Goal: Task Accomplishment & Management: Use online tool/utility

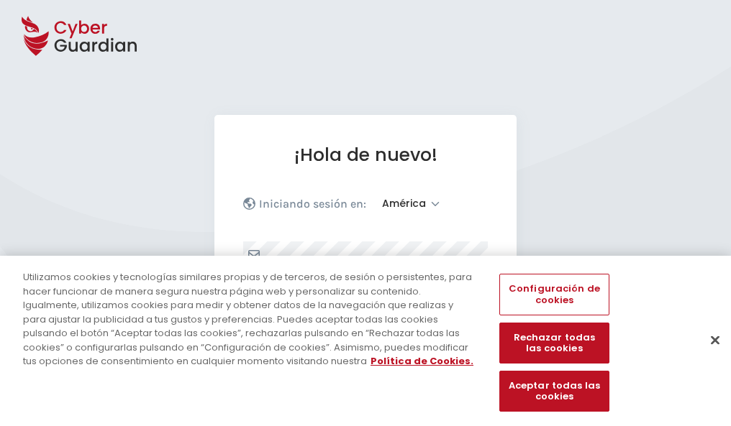
select select "América"
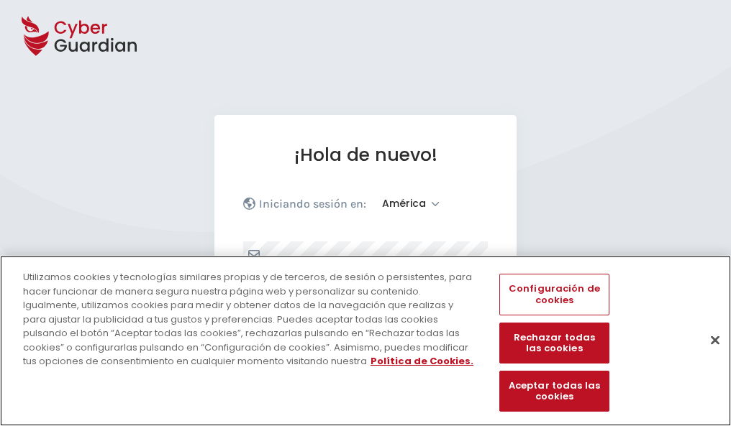
scroll to position [188, 0]
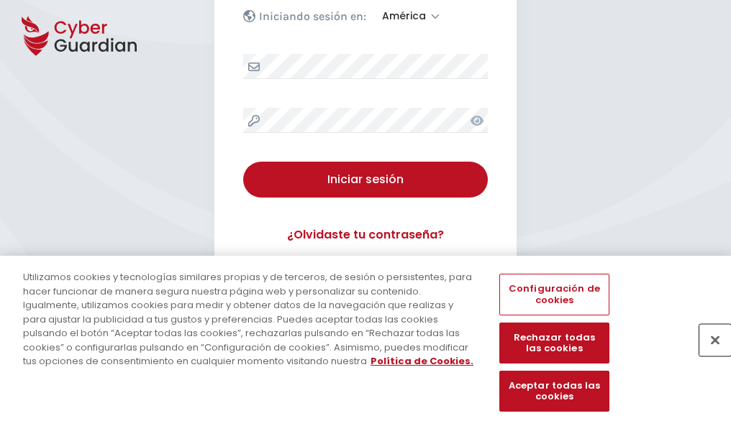
click at [708, 355] on button "Cerrar" at bounding box center [715, 340] width 32 height 32
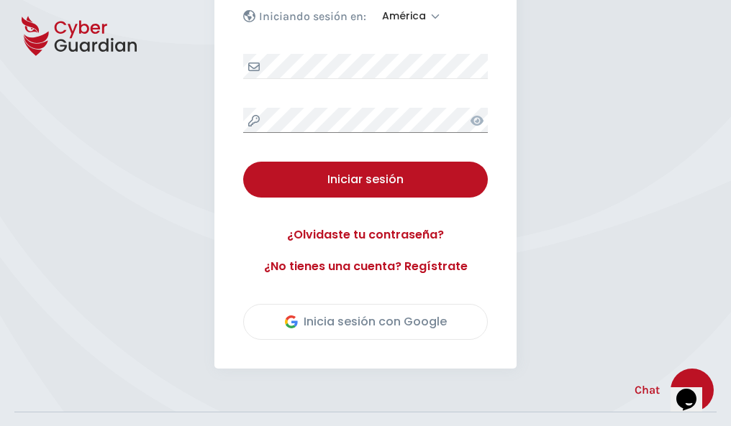
scroll to position [326, 0]
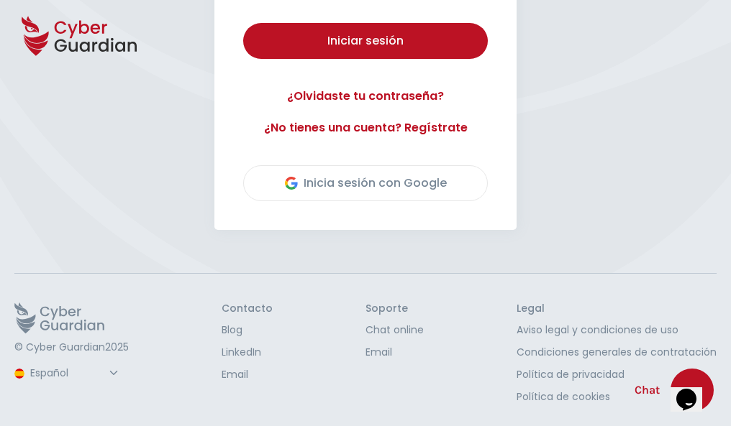
click at [243, 23] on button "Iniciar sesión" at bounding box center [365, 41] width 244 height 36
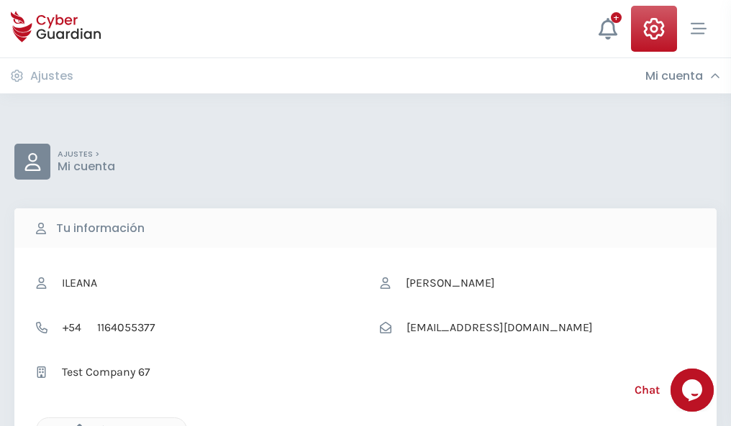
click at [75, 425] on icon "button" at bounding box center [76, 430] width 12 height 12
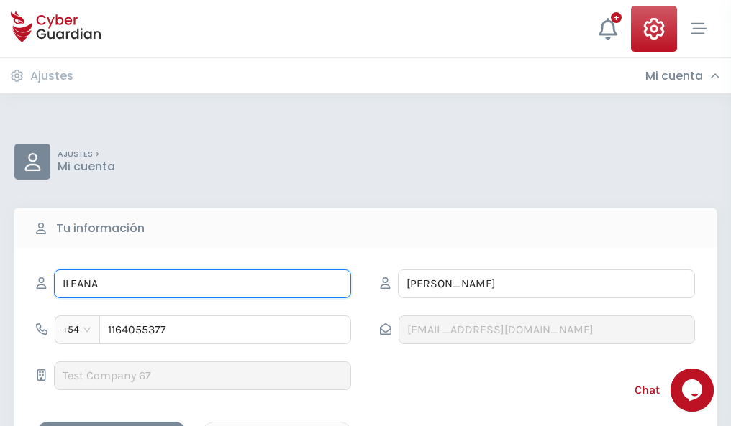
click at [202, 284] on input "ILEANA" at bounding box center [202, 284] width 297 height 29
type input "I"
type input "Joel"
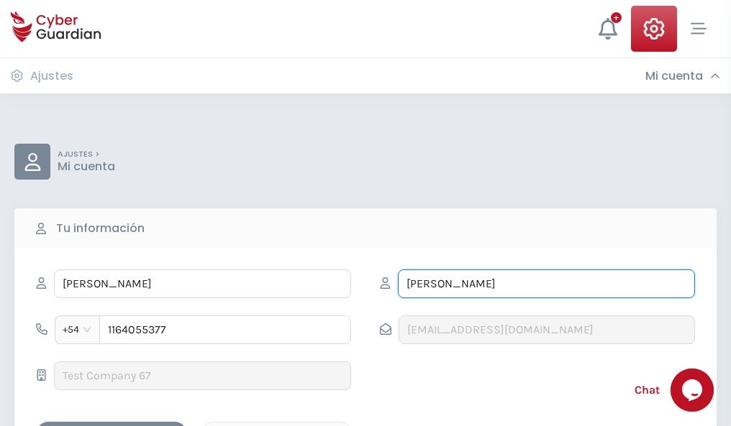
click at [546, 284] on input "CORREA" at bounding box center [546, 284] width 297 height 29
type input "C"
type input "Piñol"
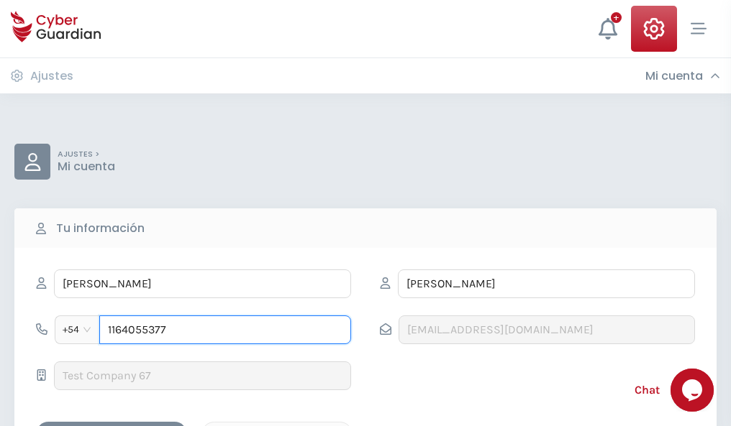
click at [225, 330] on input "1164055377" at bounding box center [225, 330] width 252 height 29
type input "1"
type input "4988311861"
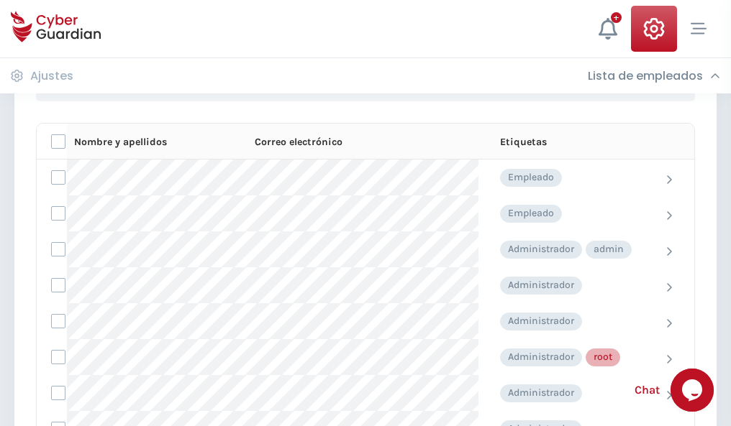
scroll to position [723, 0]
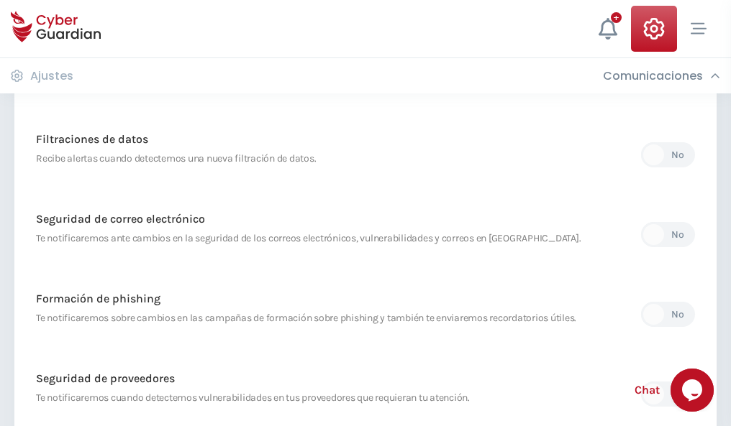
scroll to position [757, 0]
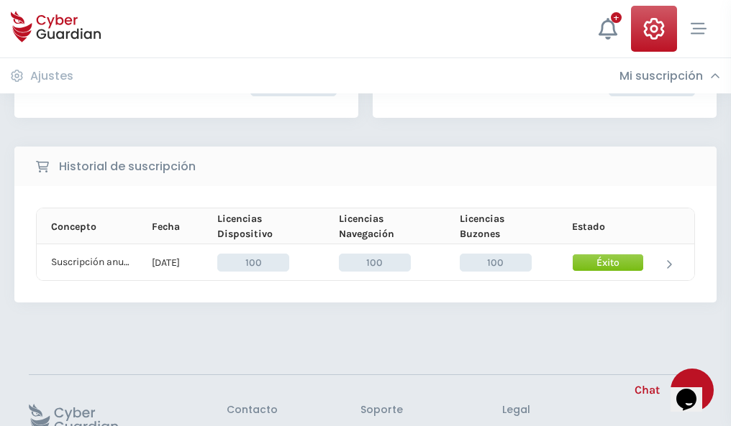
scroll to position [365, 0]
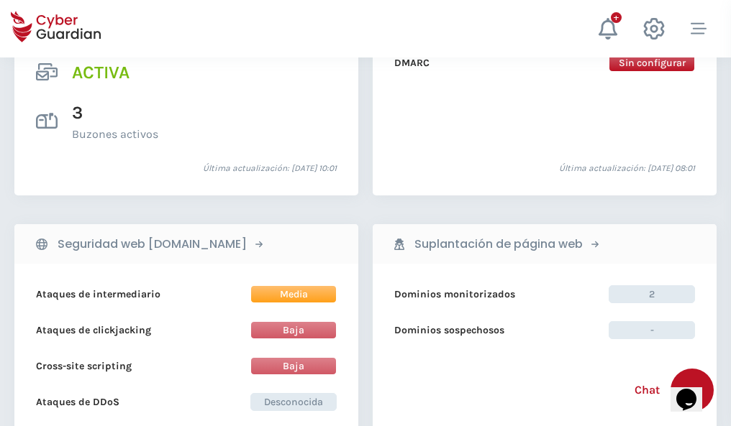
scroll to position [1461, 0]
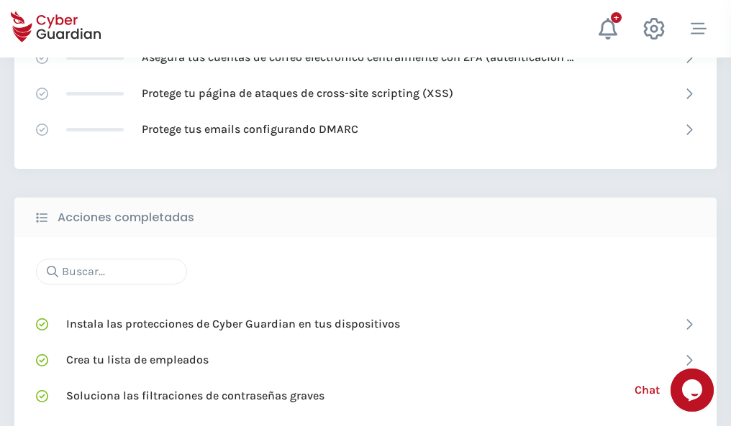
scroll to position [958, 0]
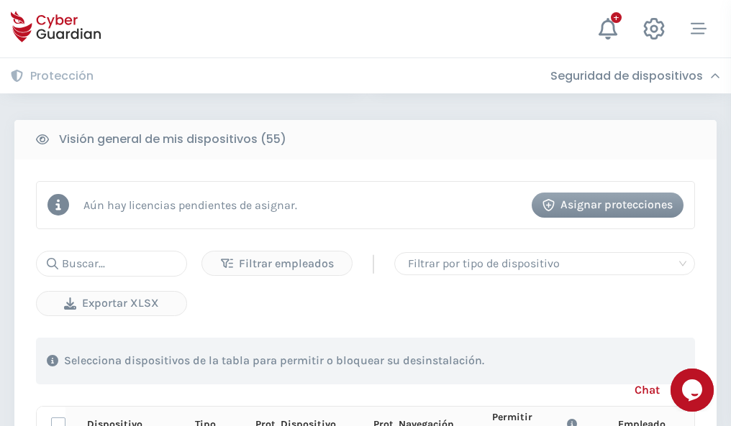
scroll to position [1270, 0]
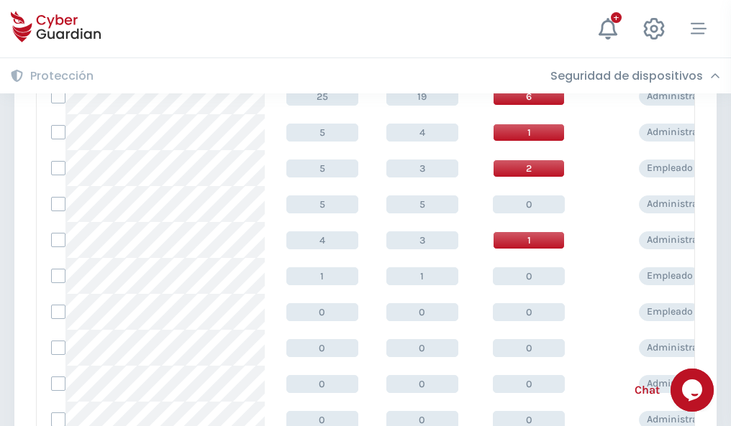
scroll to position [725, 0]
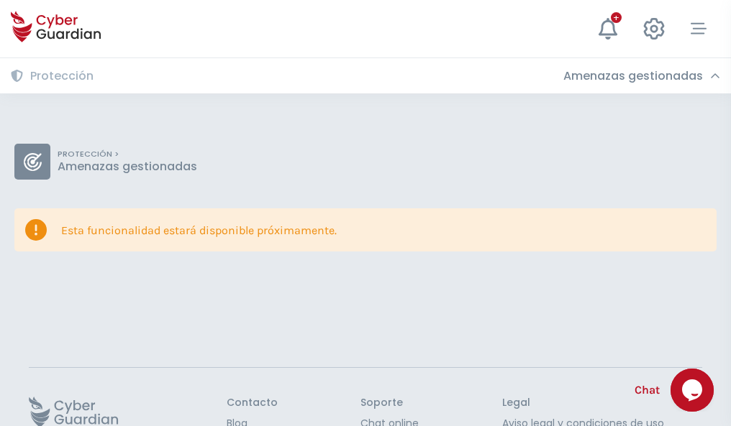
scroll to position [93, 0]
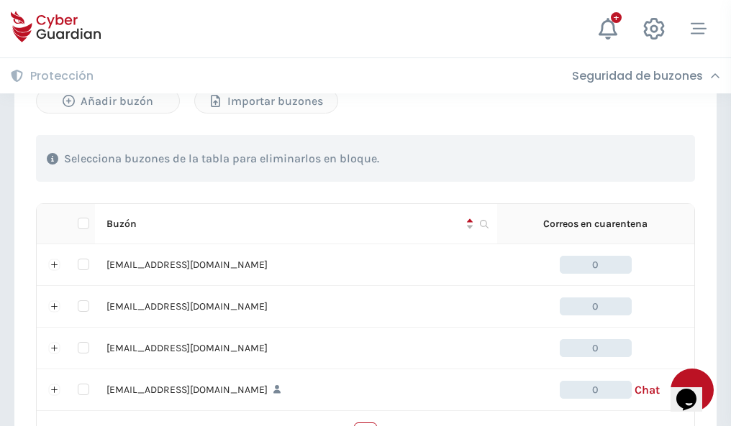
scroll to position [708, 0]
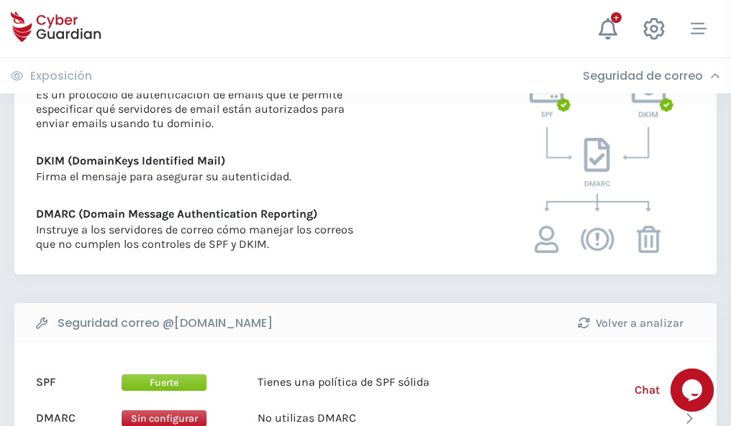
scroll to position [776, 0]
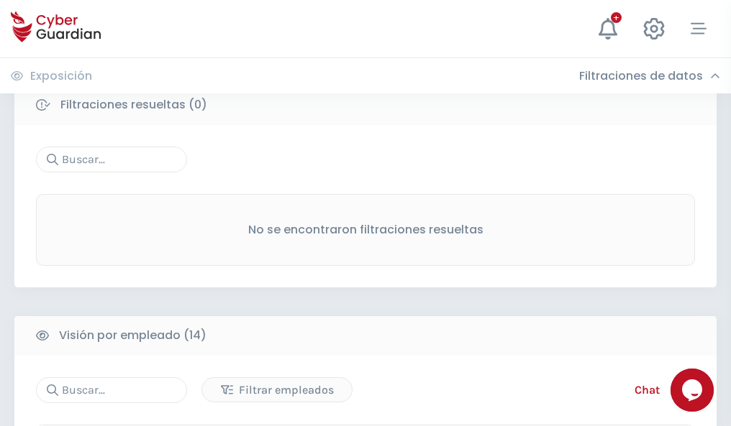
scroll to position [1299, 0]
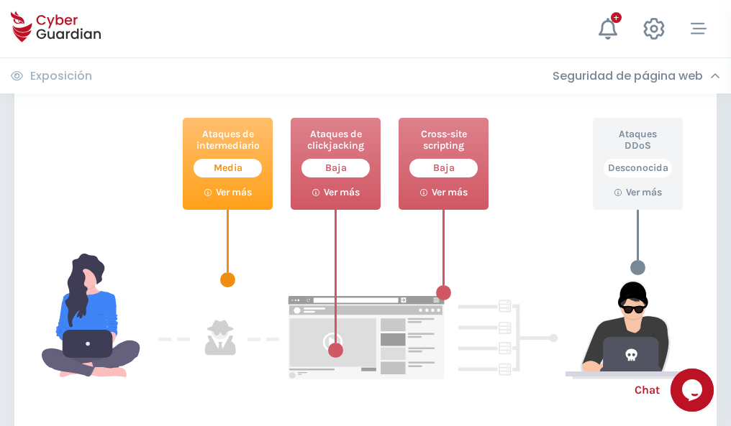
scroll to position [783, 0]
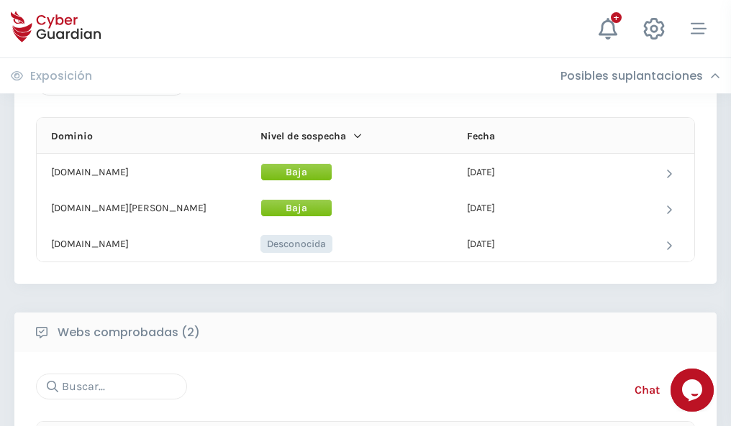
scroll to position [863, 0]
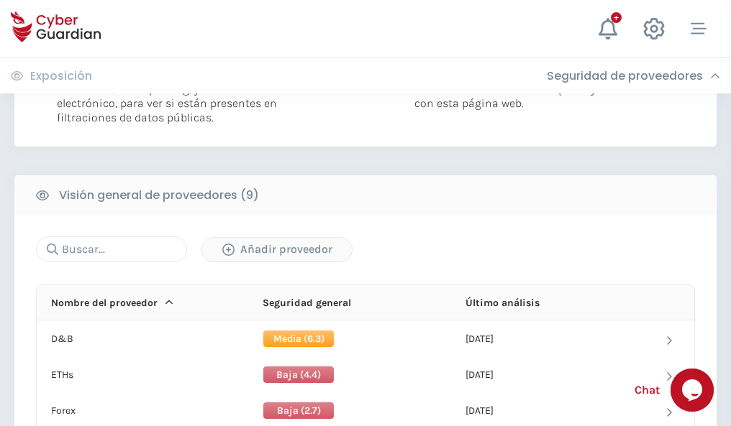
scroll to position [1035, 0]
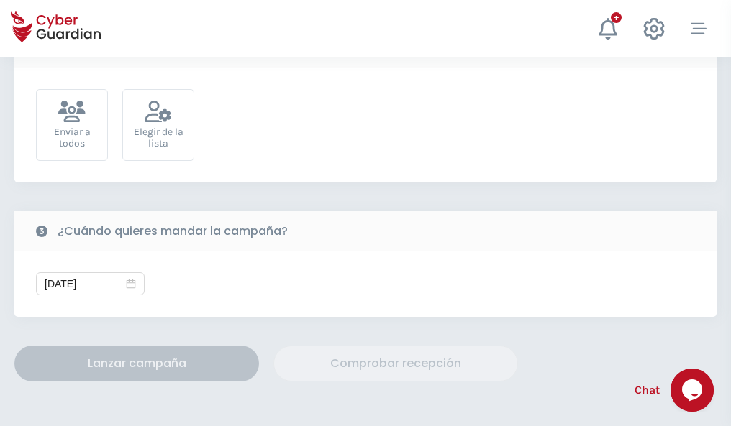
scroll to position [526, 0]
